Goal: Use online tool/utility: Utilize a website feature to perform a specific function

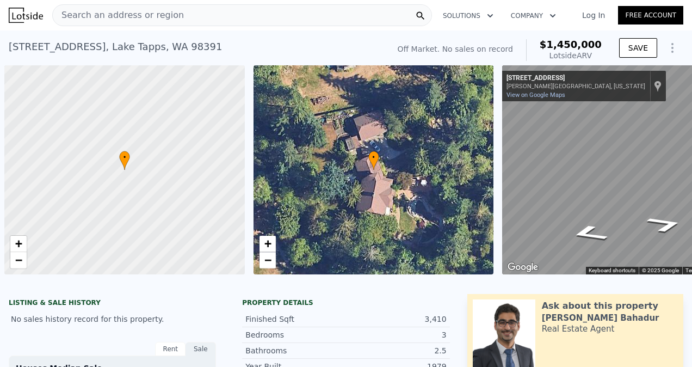
scroll to position [0, 4]
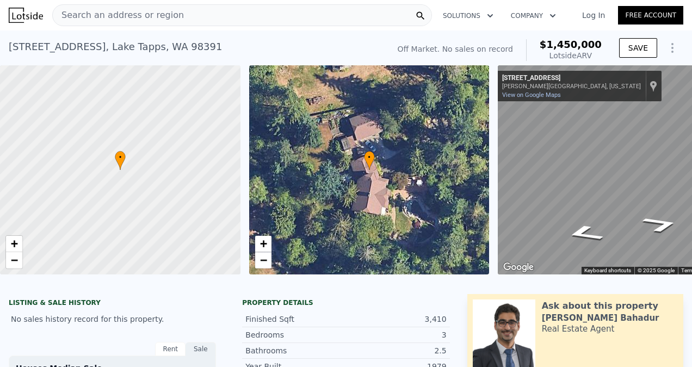
click at [178, 25] on div "Search an address or region" at bounding box center [242, 15] width 380 height 22
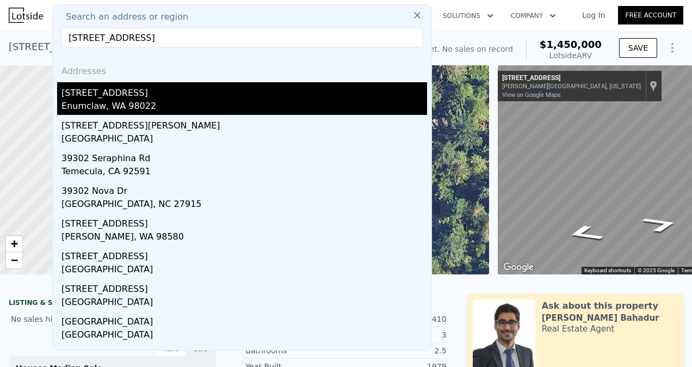
type input "[STREET_ADDRESS]"
click at [155, 91] on div "[STREET_ADDRESS]" at bounding box center [244, 90] width 366 height 17
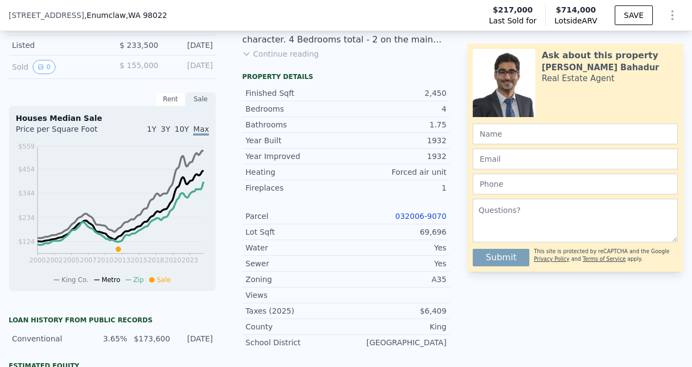
scroll to position [326, 0]
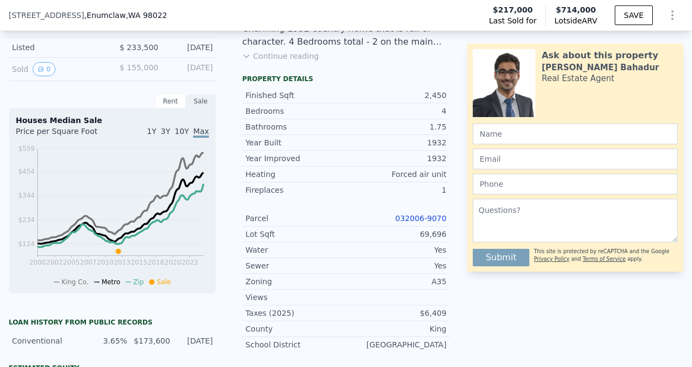
click at [385, 70] on div "Listing Remarks (Historical) Bring us an offer! If you would like to make updat…" at bounding box center [345, 26] width 225 height 87
drag, startPoint x: 419, startPoint y: 246, endPoint x: 443, endPoint y: 245, distance: 23.4
click at [443, 242] on div "Lot Sqft 69,696" at bounding box center [345, 234] width 207 height 16
copy div "69,696"
click at [443, 242] on div "Lot Sqft 69,696" at bounding box center [345, 234] width 207 height 16
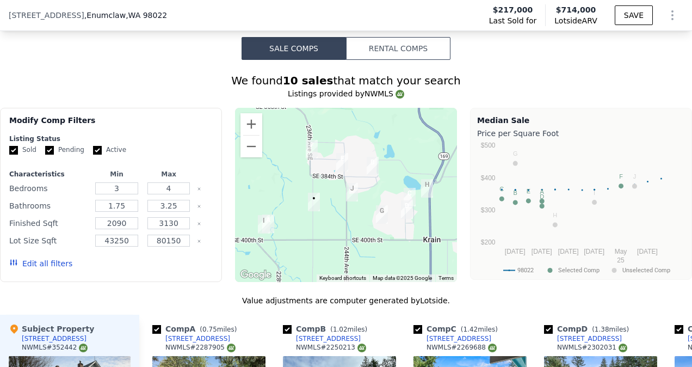
scroll to position [981, 0]
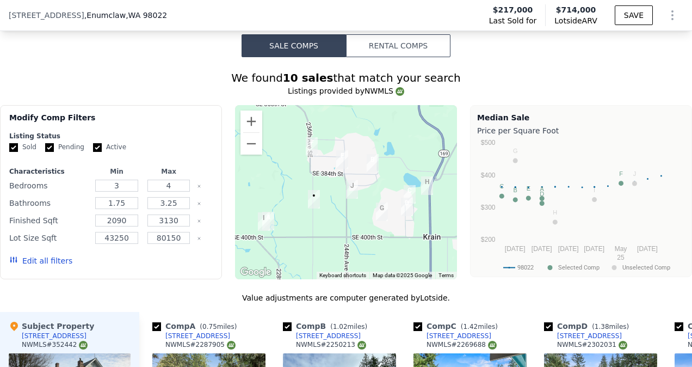
click at [96, 152] on input "Active" at bounding box center [97, 147] width 9 height 9
checkbox input "false"
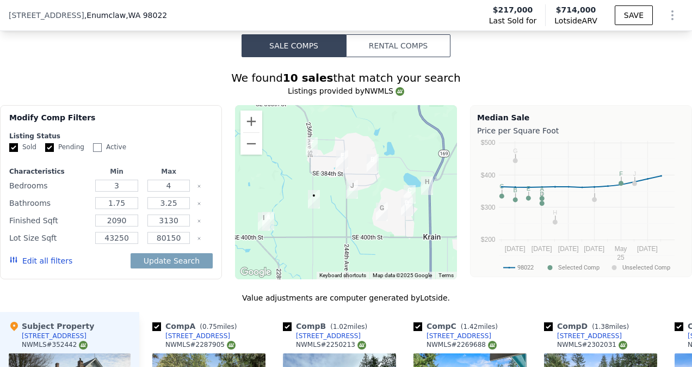
click at [47, 152] on input "Pending" at bounding box center [49, 147] width 9 height 9
checkbox input "false"
click at [41, 266] on button "Edit all filters" at bounding box center [40, 260] width 63 height 11
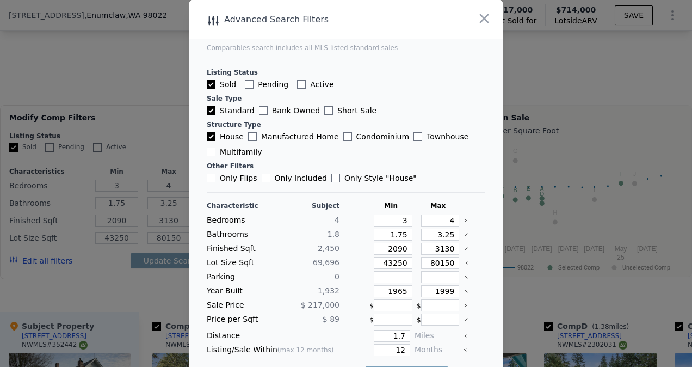
click at [365, 88] on div "Sold Pending Active" at bounding box center [346, 84] width 278 height 11
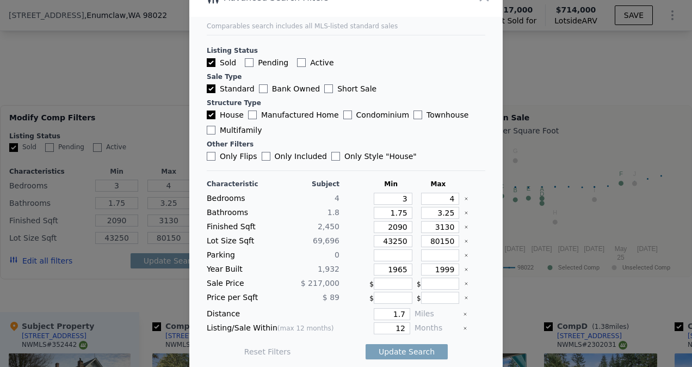
scroll to position [28, 0]
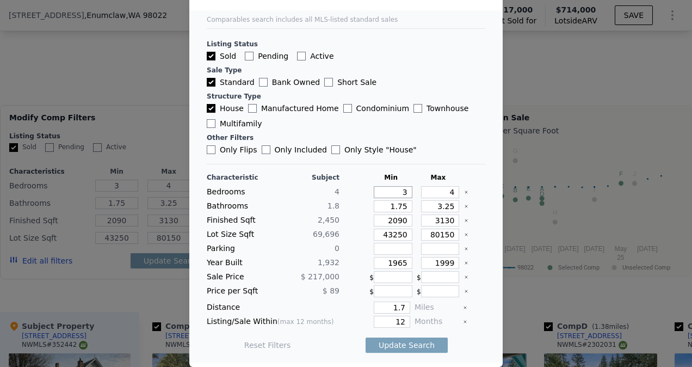
click at [396, 191] on input "3" at bounding box center [393, 192] width 39 height 12
type input "2"
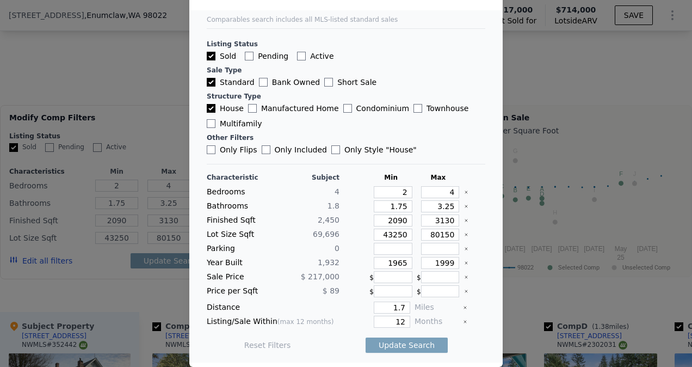
click at [435, 153] on div "Only Flips Only Included Only Style " House "" at bounding box center [346, 149] width 278 height 11
click at [400, 262] on input "1965" at bounding box center [393, 263] width 39 height 12
type input "1930"
click at [293, 243] on div "0" at bounding box center [307, 249] width 64 height 12
click at [398, 311] on input "1.7" at bounding box center [392, 307] width 36 height 12
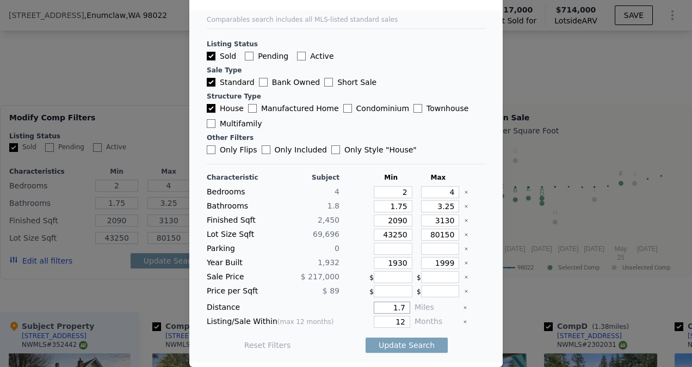
type input "1"
type input "2"
click at [394, 321] on input "12" at bounding box center [392, 321] width 36 height 12
type input "1"
type input "6"
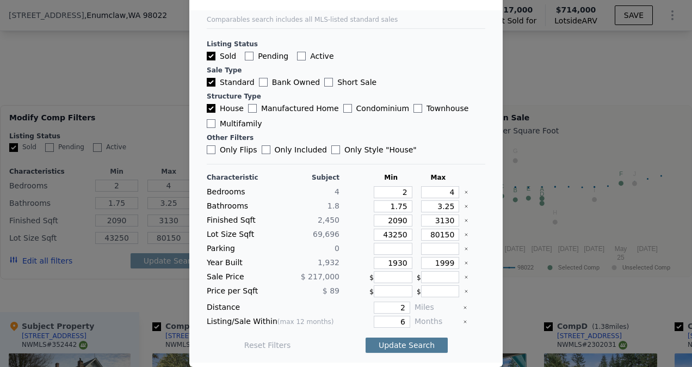
click at [400, 346] on button "Update Search" at bounding box center [407, 344] width 82 height 15
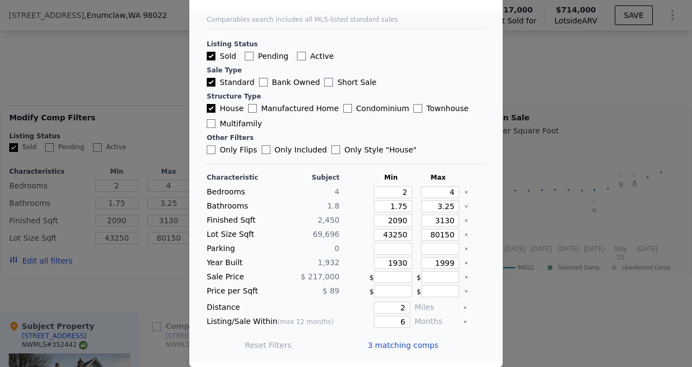
click at [305, 284] on div "Characteristic Subject Min Max Bedrooms 4 2 4 Bathrooms 1.8 1.75 3.25 Finished …" at bounding box center [346, 266] width 278 height 187
click at [382, 344] on span "3 matching comps" at bounding box center [403, 344] width 71 height 11
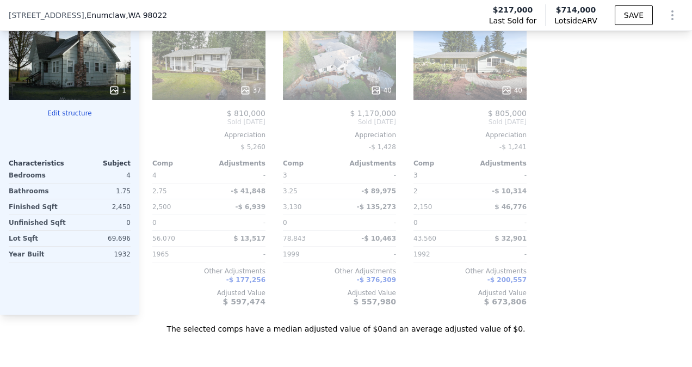
scroll to position [1249, 0]
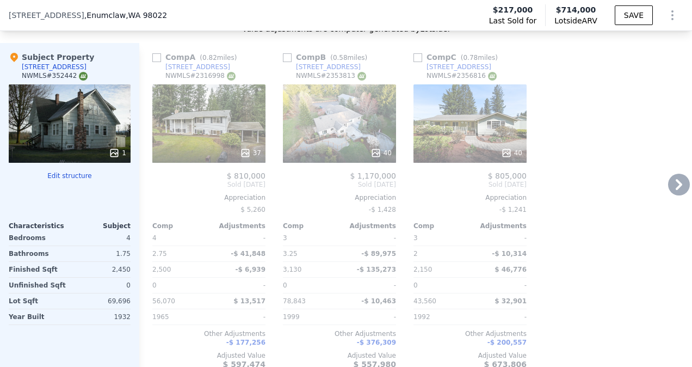
click at [570, 227] on div "Comp A ( 0.82 miles) [STREET_ADDRESS] # 2316998 37 $ 810,000 Sold [DATE] Apprec…" at bounding box center [415, 210] width 553 height 334
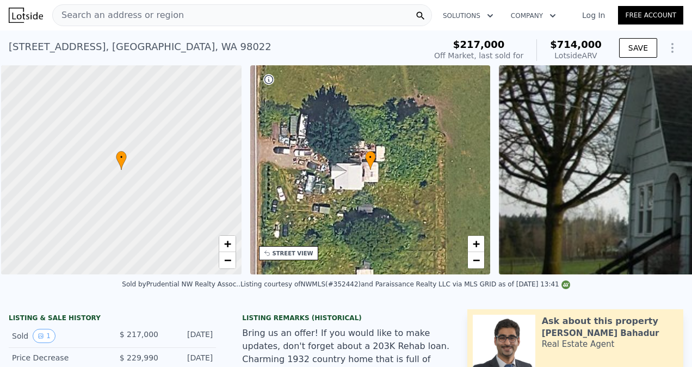
scroll to position [0, 4]
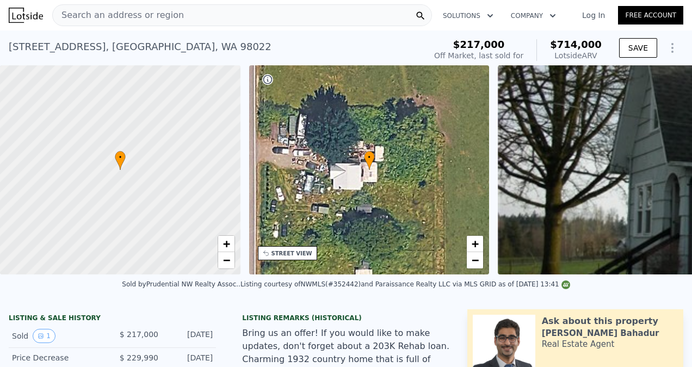
click at [347, 200] on div "• + −" at bounding box center [369, 169] width 240 height 209
checkbox input "true"
type input "3"
checkbox input "true"
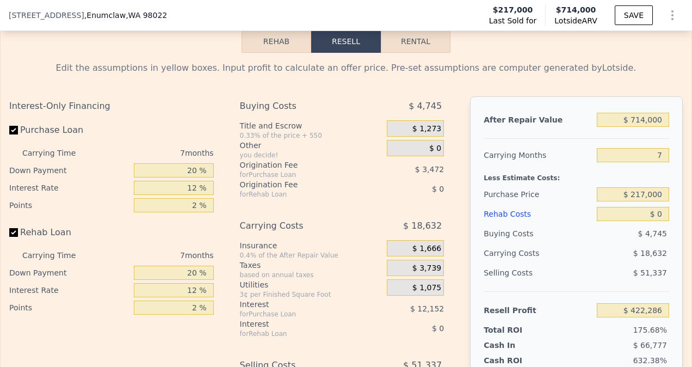
scroll to position [1705, 0]
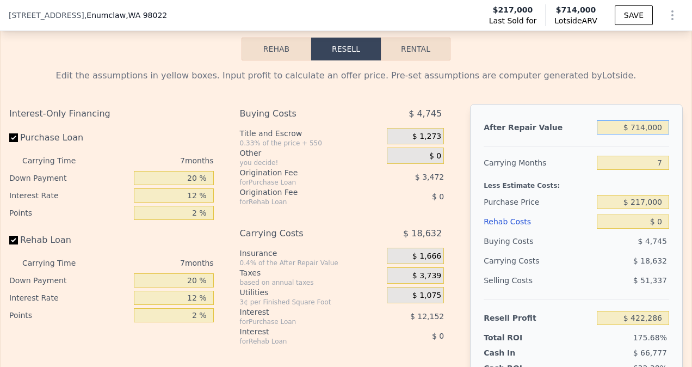
drag, startPoint x: 655, startPoint y: 141, endPoint x: 621, endPoint y: 142, distance: 33.7
click at [621, 134] on input "$ 714,000" at bounding box center [633, 127] width 72 height 14
click at [657, 170] on input "7" at bounding box center [633, 163] width 72 height 14
type input "6"
type input "$ 424,948"
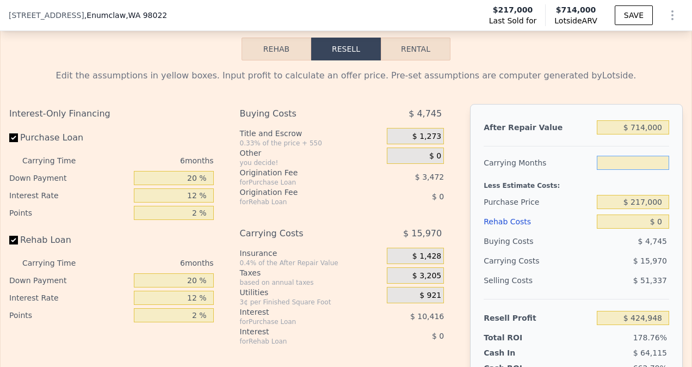
type input "3"
type input "$ 432,933"
type input "2"
type input "$ 435,595"
type input "2"
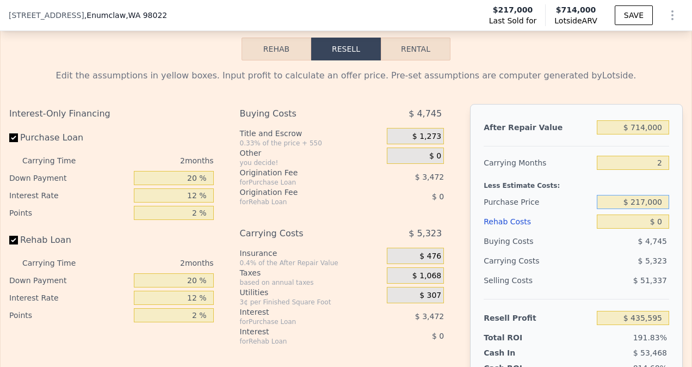
drag, startPoint x: 652, startPoint y: 219, endPoint x: 603, endPoint y: 221, distance: 49.0
click at [603, 209] on input "$ 217,000" at bounding box center [633, 202] width 72 height 14
type input "$ 450,000"
click at [662, 228] on div "After Repair Value $ 714,000 Carrying Months 2 Less Estimate Costs: Purchase Pr…" at bounding box center [576, 255] width 213 height 302
type input "$ 194,363"
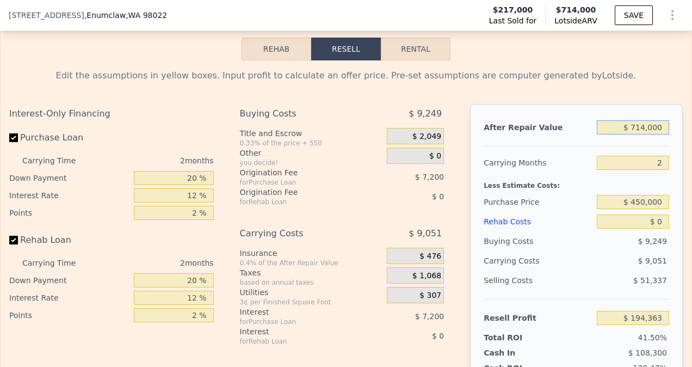
drag, startPoint x: 657, startPoint y: 143, endPoint x: 626, endPoint y: 143, distance: 31.0
click at [626, 134] on input "$ 714,000" at bounding box center [633, 127] width 72 height 14
type input "$ 50,714,000"
type input "$ 46,604,530"
click at [626, 134] on input "$ 50,714,000" at bounding box center [633, 127] width 72 height 14
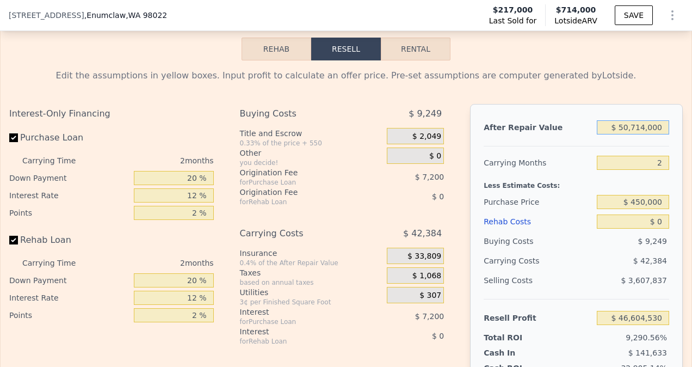
click at [656, 134] on input "$ 50,714,000" at bounding box center [633, 127] width 72 height 14
type input "$ 650"
type input "-$ 467,770"
type input "$ 650,000"
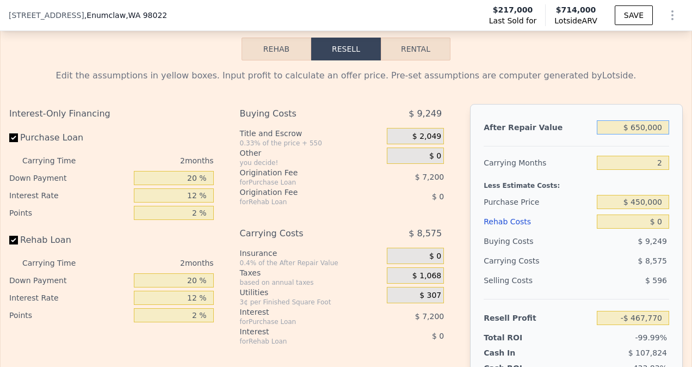
type input "$ 134,958"
type input "$ 650,000"
click at [672, 177] on div "After Repair Value $ 650,000 Carrying Months 2 Less Estimate Costs: Purchase Pr…" at bounding box center [576, 255] width 213 height 302
click at [654, 228] on input "$ 0" at bounding box center [633, 221] width 72 height 14
type input "$ 050"
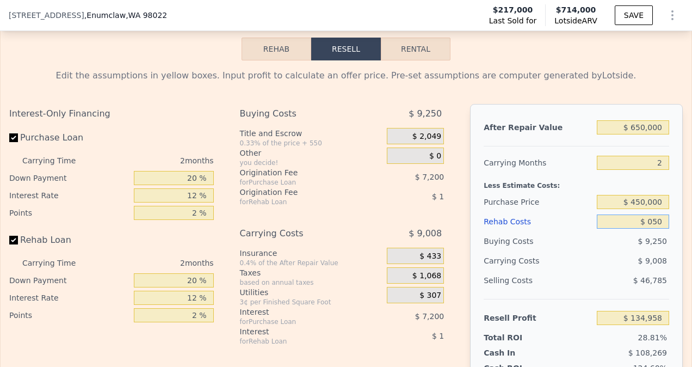
type input "$ 134,907"
type input "$ 0500"
type input "$ 134,442"
type input "$ 05,000"
type input "$ 129,798"
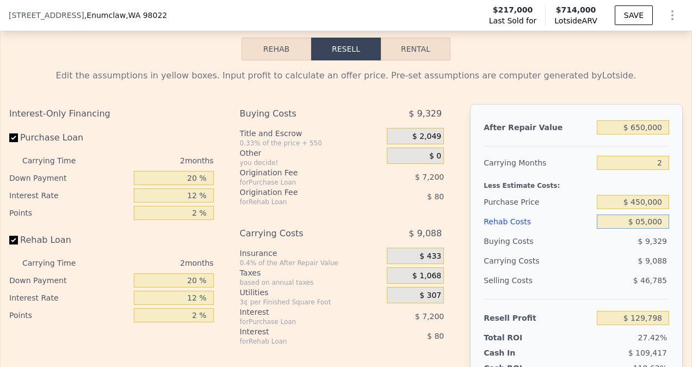
type input "$ 050,000"
type input "$ 83,358"
click at [632, 228] on input "$ 050,000" at bounding box center [633, 221] width 72 height 14
type input "$ 50,000"
click at [546, 231] on div "Rehab Costs" at bounding box center [538, 222] width 109 height 20
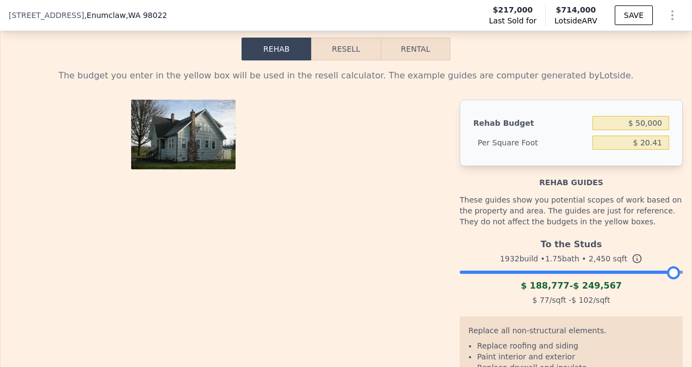
click at [346, 60] on button "Resell" at bounding box center [345, 49] width 69 height 23
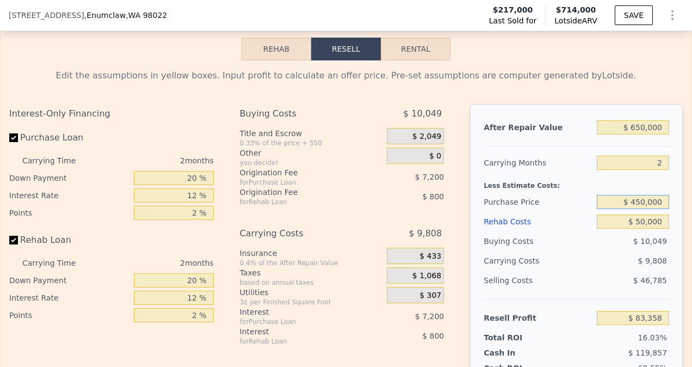
click at [634, 209] on input "$ 450,000" at bounding box center [633, 202] width 72 height 14
type input "$ 470,000"
click at [597, 209] on input "$ 470,000" at bounding box center [633, 202] width 72 height 14
click at [568, 231] on div "Rehab Costs" at bounding box center [538, 222] width 109 height 20
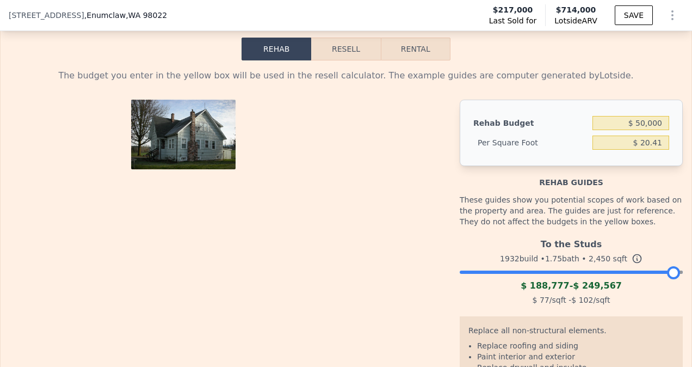
click at [331, 49] on div "Rehab Resell Rental The budget you enter in the yellow box will be used in the …" at bounding box center [346, 266] width 692 height 554
click at [333, 60] on button "Resell" at bounding box center [345, 49] width 69 height 23
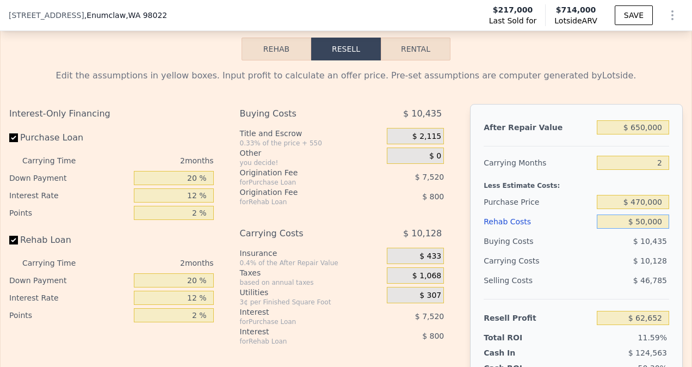
click at [637, 228] on input "$ 50,000" at bounding box center [633, 221] width 72 height 14
type input "$ 40,000"
type input "$ 72,972"
click at [574, 210] on div "Purchase Price" at bounding box center [538, 202] width 109 height 20
click at [636, 228] on input "$ 40,000" at bounding box center [633, 221] width 72 height 14
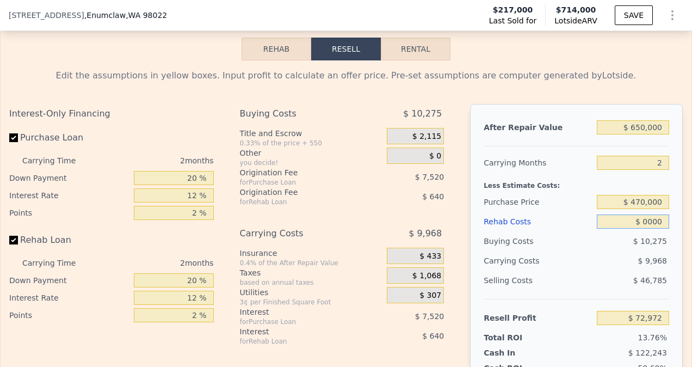
type input "$ 30,000"
type input "$ 83,292"
click at [575, 212] on div "Purchase Price" at bounding box center [538, 202] width 109 height 20
click at [636, 228] on input "$ 30,000" at bounding box center [633, 221] width 72 height 14
type input "$ 0000"
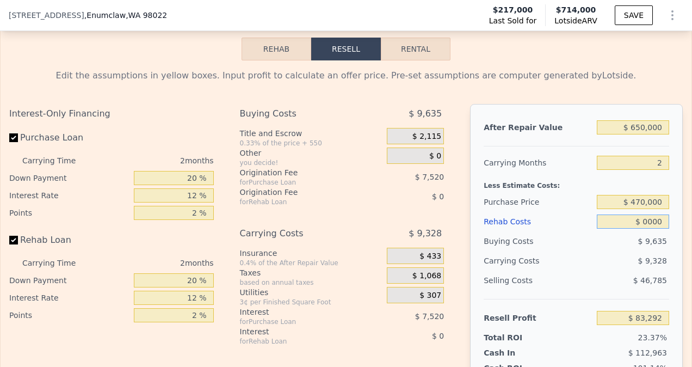
type input "$ 114,252"
type input "$ 40,000"
type input "$ 72,972"
type input "$ 40,000"
click at [636, 209] on input "$ 470,000" at bounding box center [633, 202] width 72 height 14
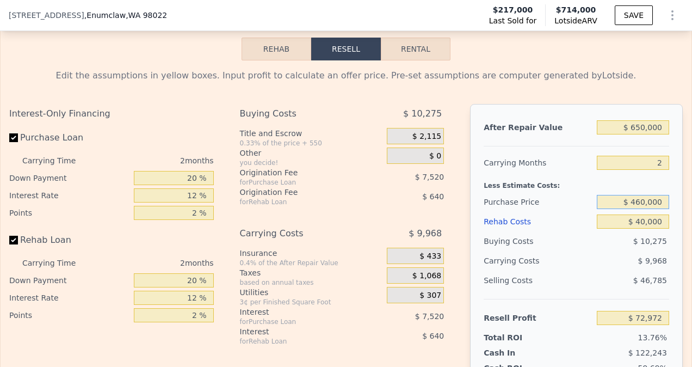
click at [597, 209] on input "$ 460,000" at bounding box center [633, 202] width 72 height 14
type input "$ 460,000"
click at [562, 209] on div "Purchase Price" at bounding box center [538, 202] width 109 height 20
type input "$ 83,325"
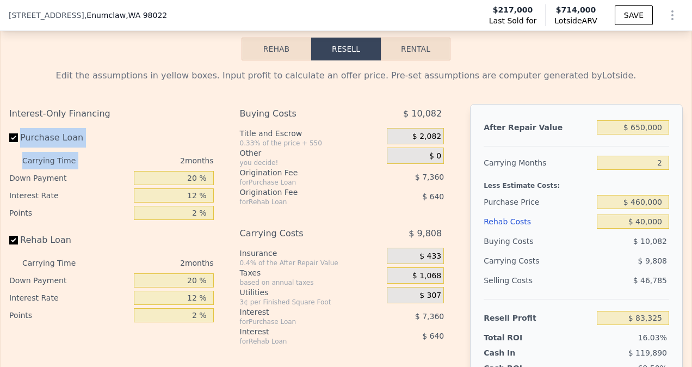
drag, startPoint x: 109, startPoint y: 171, endPoint x: 92, endPoint y: 150, distance: 27.5
click at [92, 150] on div "Purchase Loan Carrying Time 2 months Down Payment 20 % Interest Rate 12 % Point…" at bounding box center [111, 175] width 205 height 94
drag, startPoint x: 92, startPoint y: 150, endPoint x: 67, endPoint y: 115, distance: 42.8
click at [67, 115] on div "Edit the assumptions in yellow boxes. Input profit to calculate an offer price.…" at bounding box center [345, 267] width 673 height 396
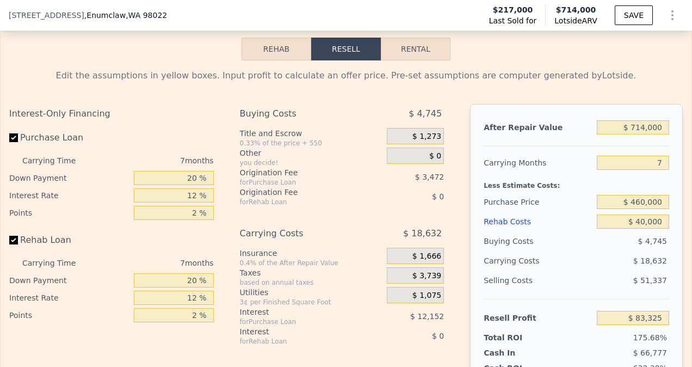
type input "$ 714,000"
type input "7"
type input "$ 0"
type input "$ 422,286"
click at [531, 60] on div "Rehab Resell Rental Edit the assumptions in yellow boxes. Input profit to calcu…" at bounding box center [346, 251] width 692 height 524
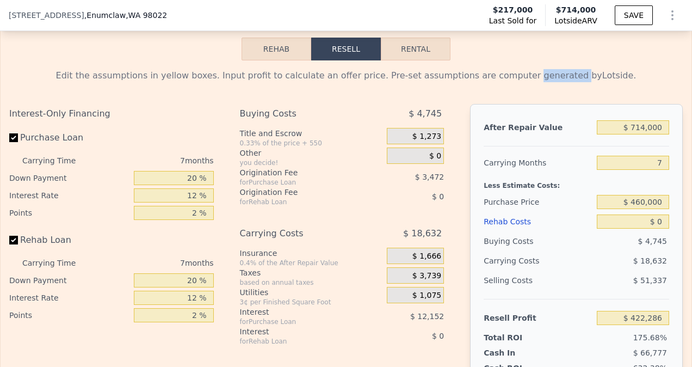
drag, startPoint x: 531, startPoint y: 60, endPoint x: 539, endPoint y: 58, distance: 7.9
click at [539, 58] on div "Rehab Resell Rental Edit the assumptions in yellow boxes. Input profit to calcu…" at bounding box center [346, 251] width 692 height 524
click at [492, 64] on div "Rehab Resell Rental Edit the assumptions in yellow boxes. Input profit to calcu…" at bounding box center [346, 251] width 692 height 524
click at [498, 55] on div "Rehab Resell Rental Edit the assumptions in yellow boxes. Input profit to calcu…" at bounding box center [346, 251] width 692 height 524
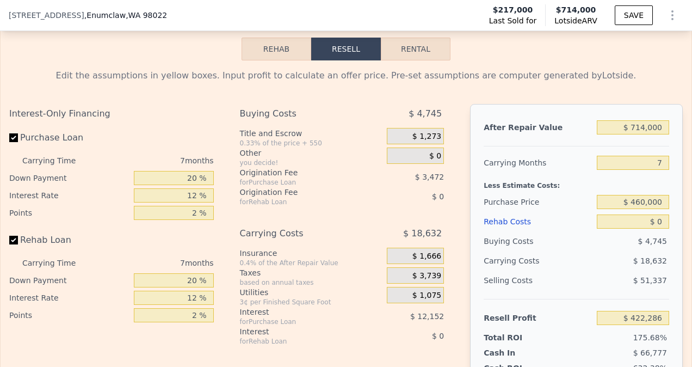
click at [498, 60] on div "Rehab Resell Rental Edit the assumptions in yellow boxes. Input profit to calcu…" at bounding box center [346, 251] width 692 height 524
click at [484, 65] on div "Rehab Resell Rental Edit the assumptions in yellow boxes. Input profit to calcu…" at bounding box center [346, 251] width 692 height 524
